Goal: Transaction & Acquisition: Subscribe to service/newsletter

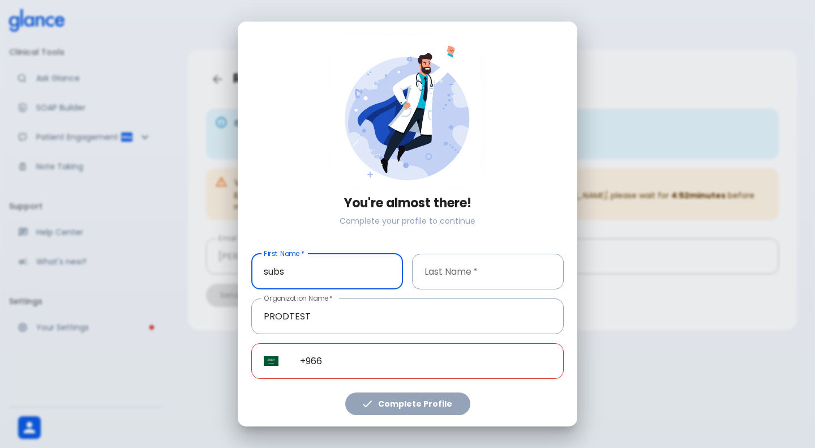
type input "subs"
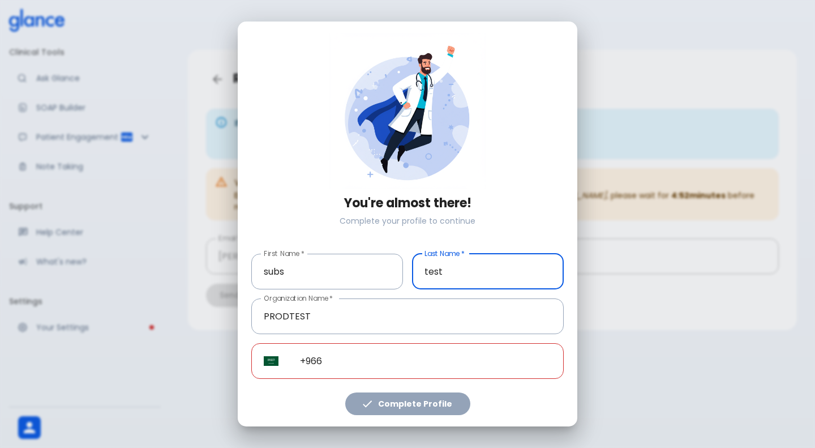
type input "test"
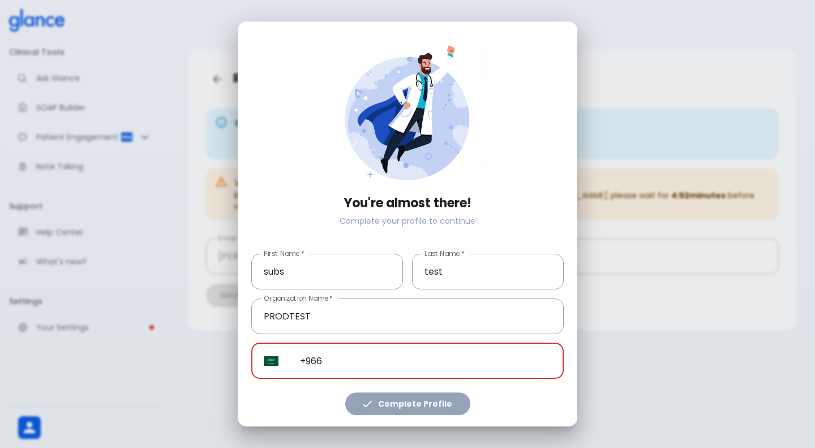
click at [356, 358] on input "+966" at bounding box center [426, 361] width 276 height 36
paste input "+1 541 366 6338"
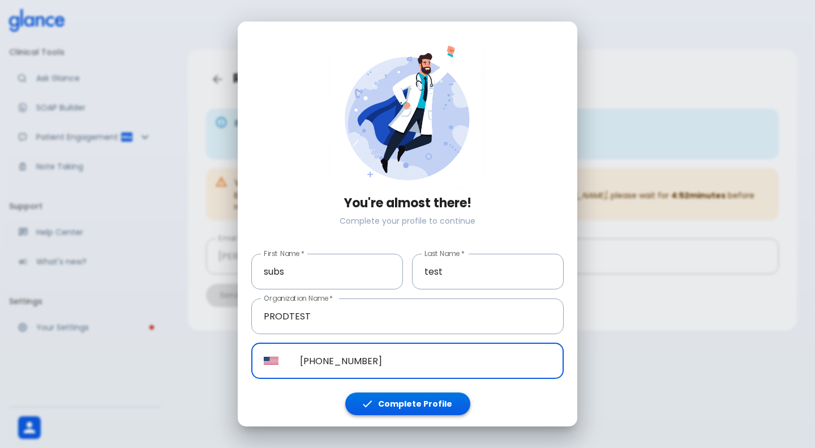
type input "+1 541 366 6338"
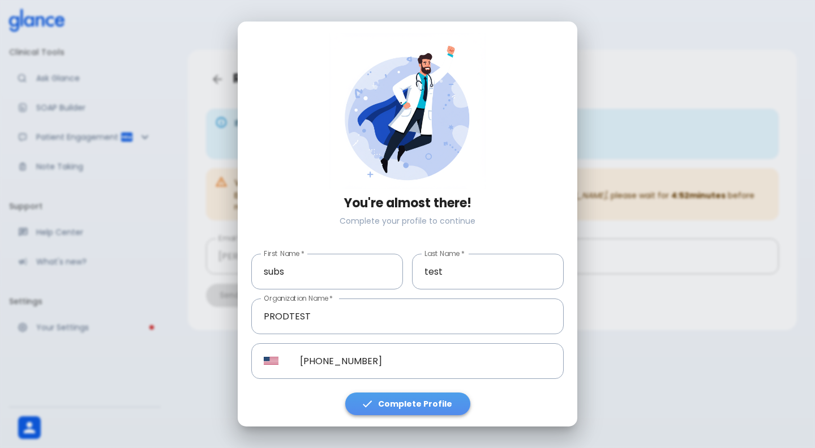
click at [414, 396] on button "Complete Profile" at bounding box center [407, 403] width 125 height 23
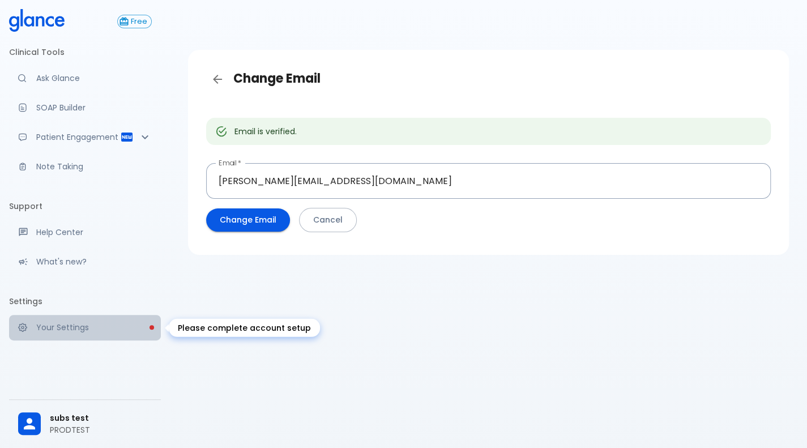
click at [72, 330] on p "Your Settings" at bounding box center [94, 327] width 116 height 11
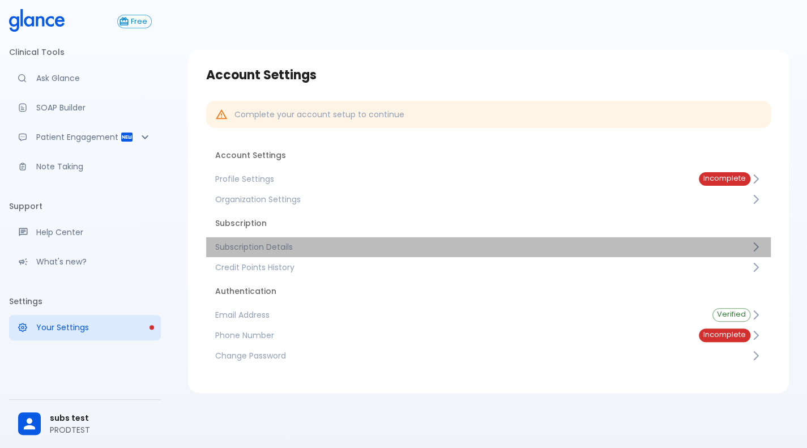
click at [292, 244] on span "Subscription Details" at bounding box center [482, 246] width 535 height 11
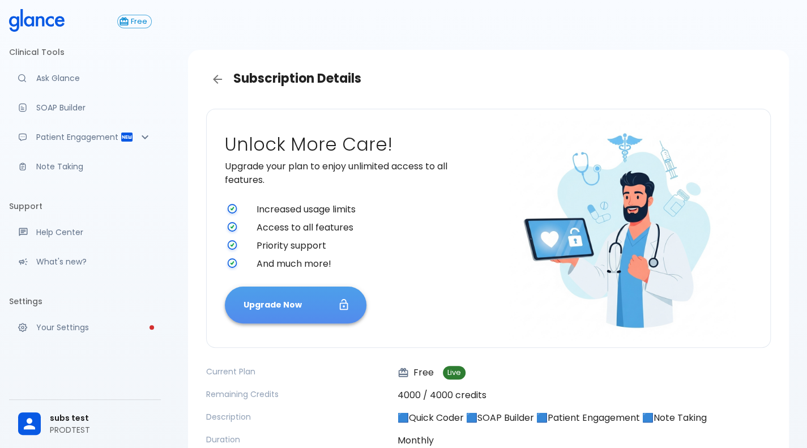
click at [262, 301] on button "Upgrade Now" at bounding box center [296, 305] width 142 height 37
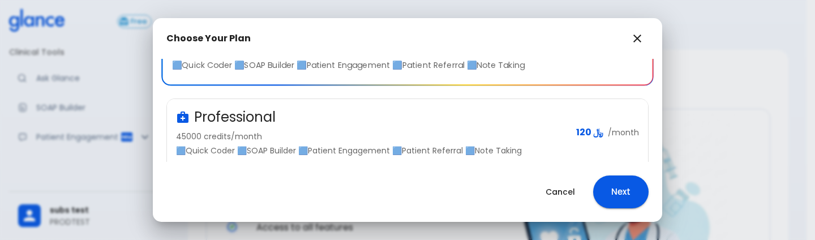
scroll to position [283, 0]
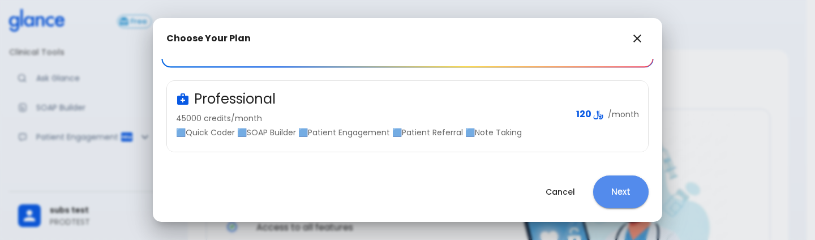
click at [631, 194] on button "Next" at bounding box center [620, 192] width 55 height 33
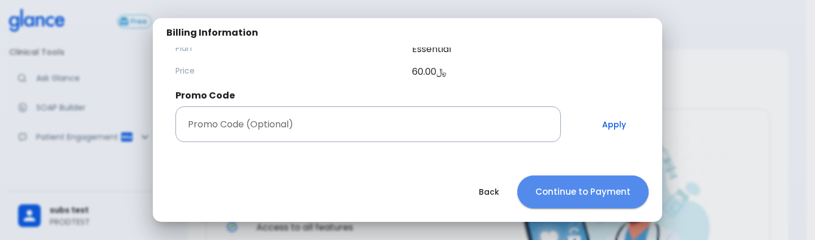
click at [575, 183] on button "Continue to Payment" at bounding box center [583, 192] width 131 height 33
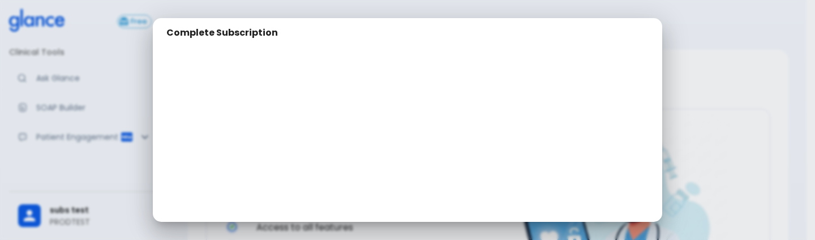
scroll to position [223, 0]
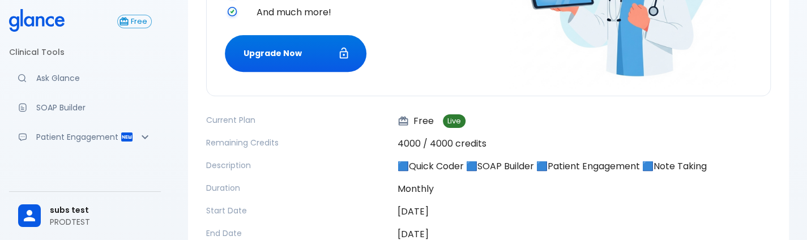
scroll to position [325, 0]
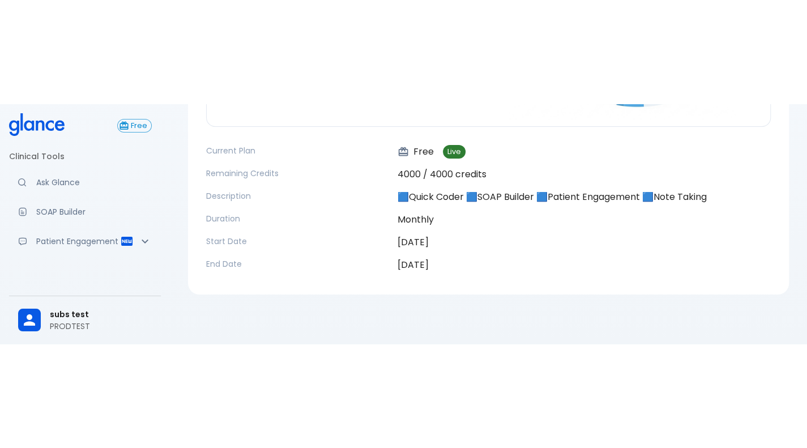
scroll to position [117, 0]
